Goal: Information Seeking & Learning: Learn about a topic

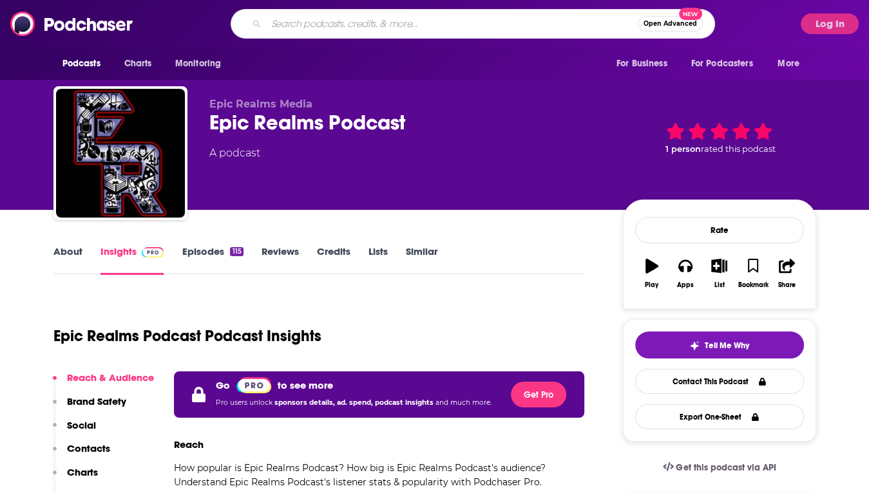
click at [381, 26] on input "Search podcasts, credits, & more..." at bounding box center [452, 24] width 372 height 21
type input "how i write"
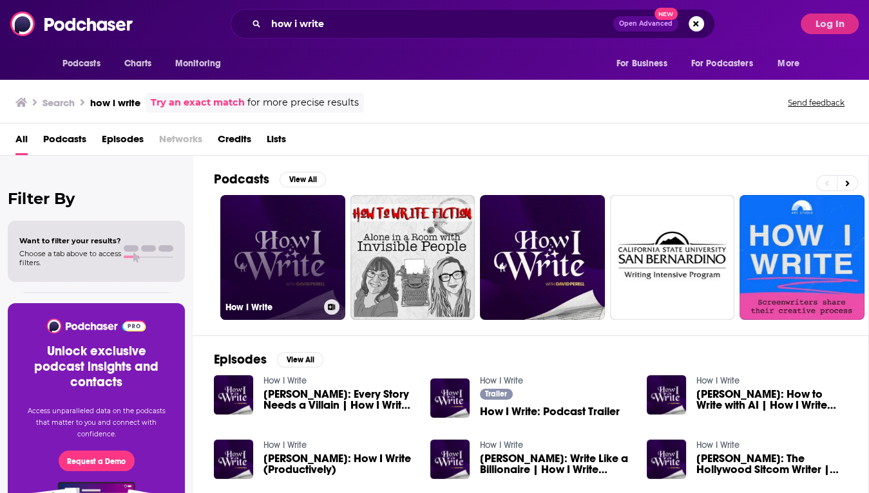
click at [309, 218] on link "How I Write" at bounding box center [282, 257] width 125 height 125
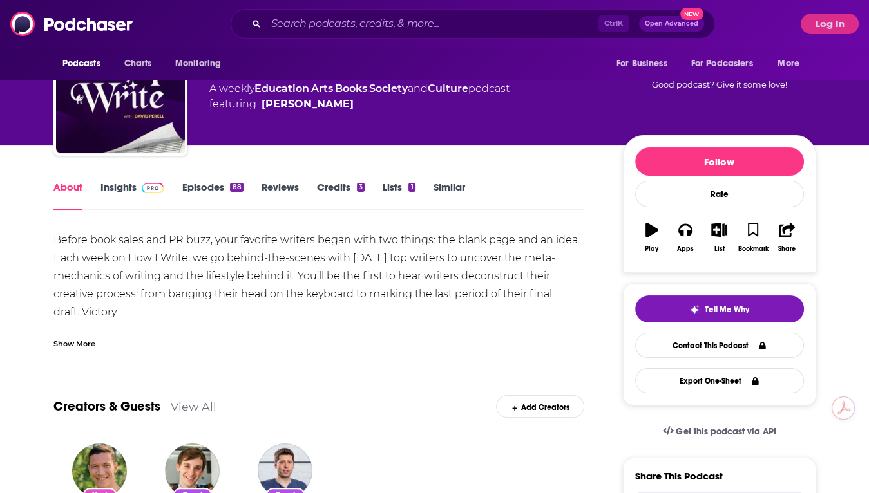
scroll to position [64, 0]
click at [135, 193] on link "Insights" at bounding box center [132, 196] width 64 height 30
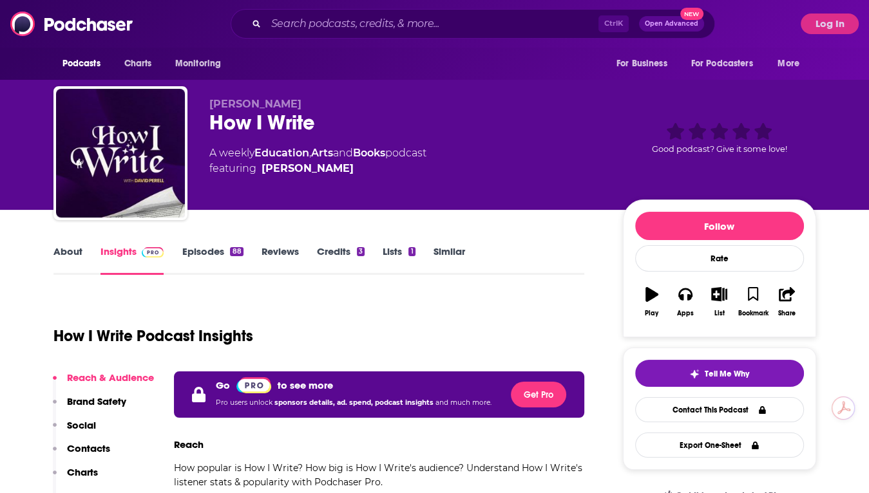
scroll to position [64, 0]
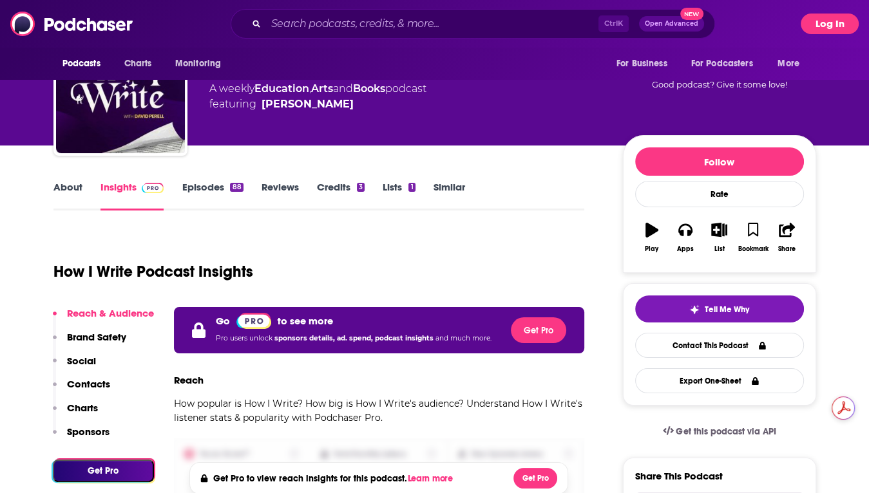
click at [834, 21] on button "Log In" at bounding box center [829, 24] width 58 height 21
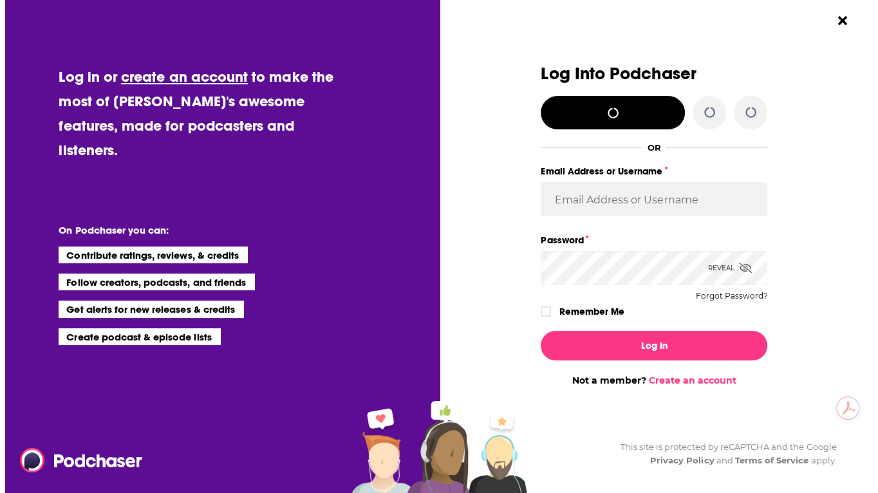
scroll to position [0, 0]
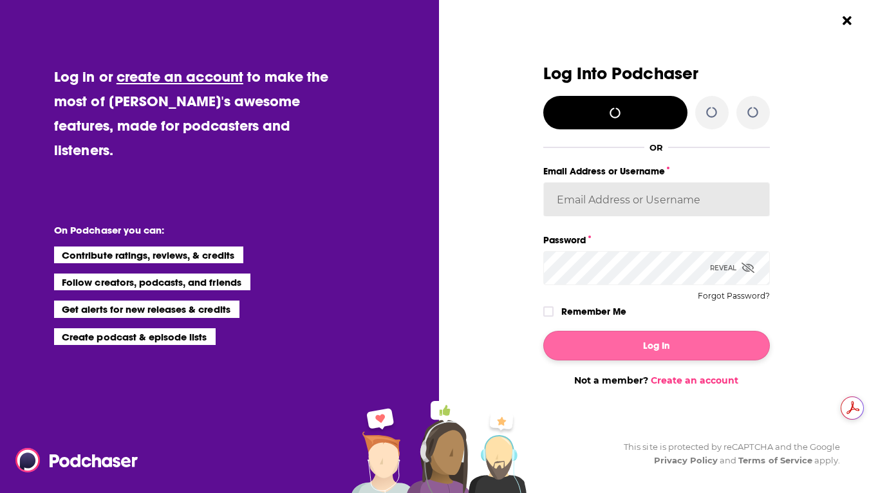
type input "[EMAIL_ADDRESS][DOMAIN_NAME]"
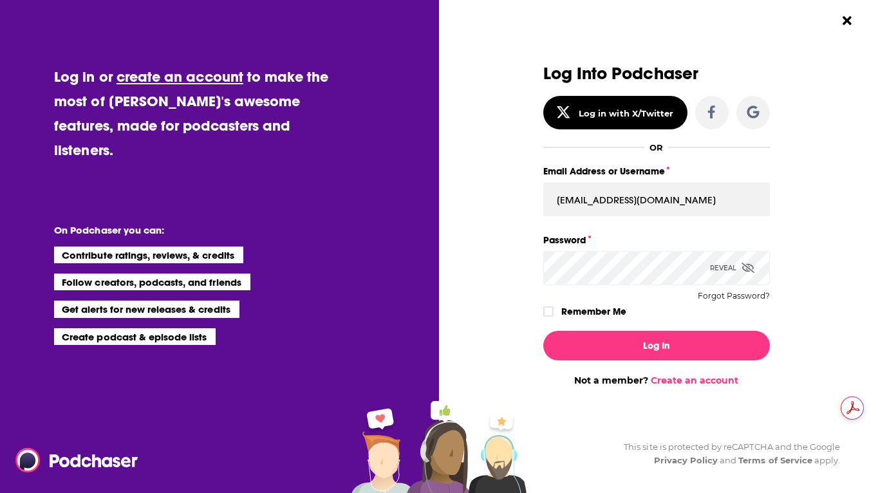
click at [603, 312] on label "Remember Me" at bounding box center [594, 311] width 65 height 17
click at [553, 317] on input "rememberMe" at bounding box center [549, 317] width 8 height 0
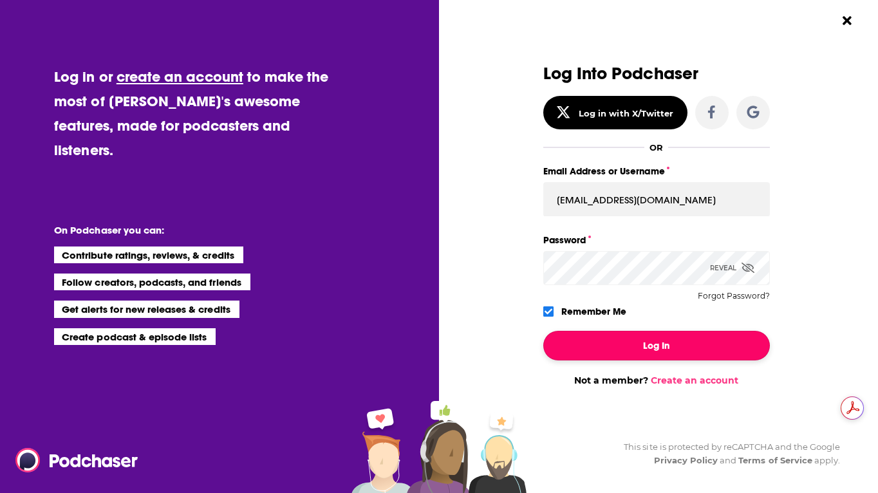
click at [631, 343] on button "Log In" at bounding box center [657, 346] width 227 height 30
